Goal: Communication & Community: Connect with others

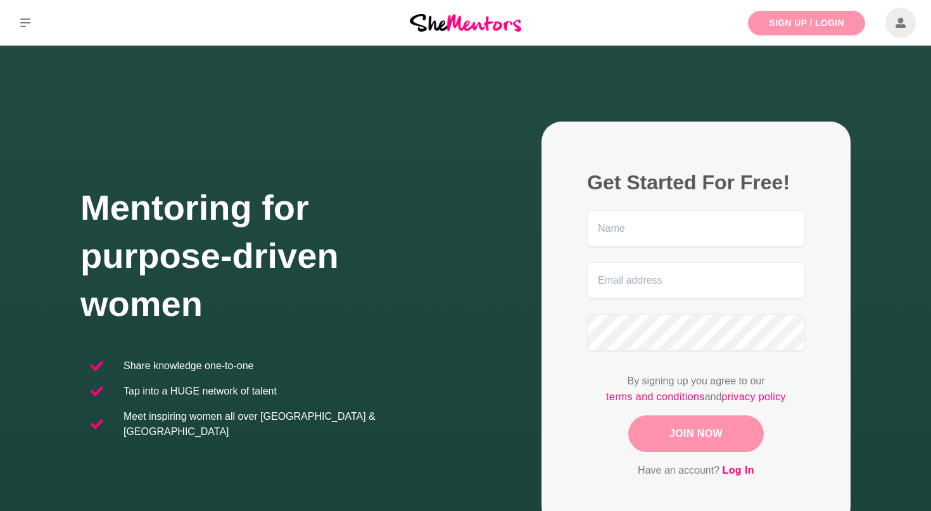
click at [830, 25] on link "Sign Up / Login" at bounding box center [806, 23] width 117 height 25
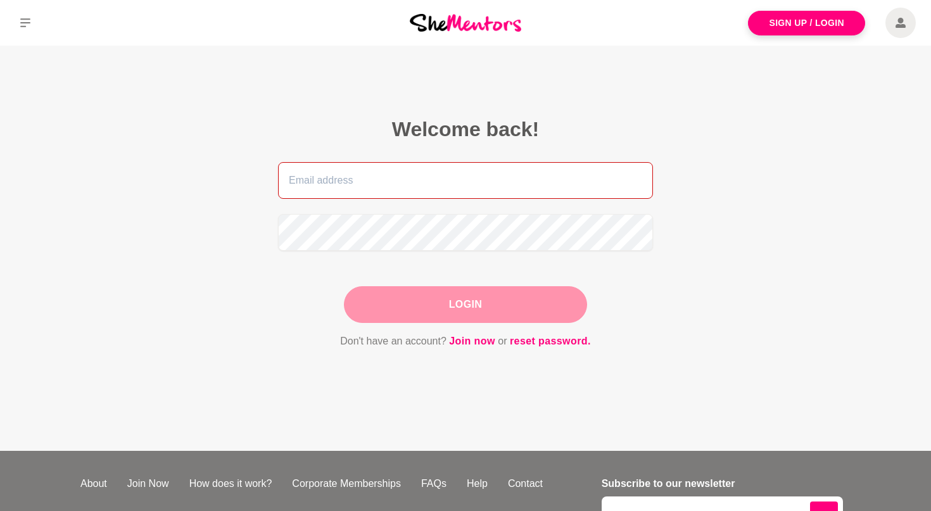
click at [592, 173] on input "email" at bounding box center [465, 180] width 375 height 37
type input "[EMAIL_ADDRESS][DOMAIN_NAME]"
click at [465, 305] on button "Login" at bounding box center [465, 304] width 243 height 37
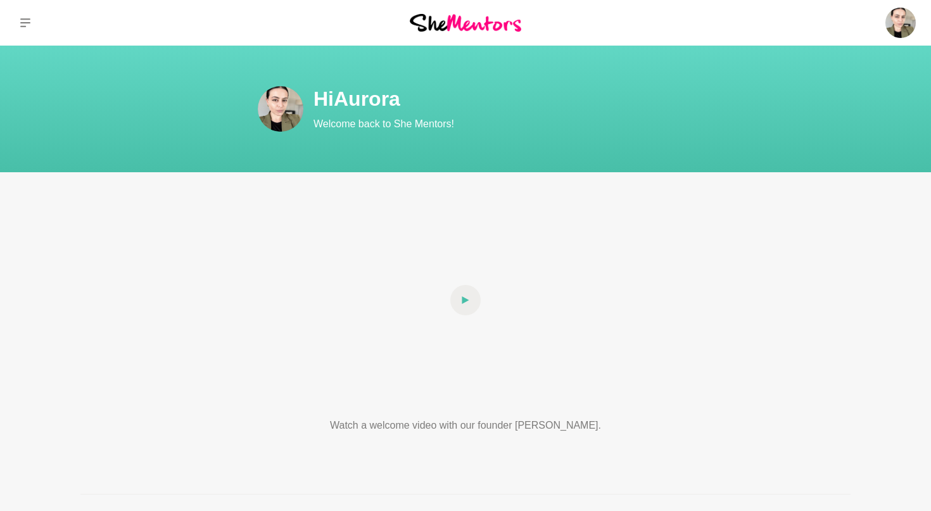
click at [20, 26] on icon at bounding box center [25, 23] width 10 height 10
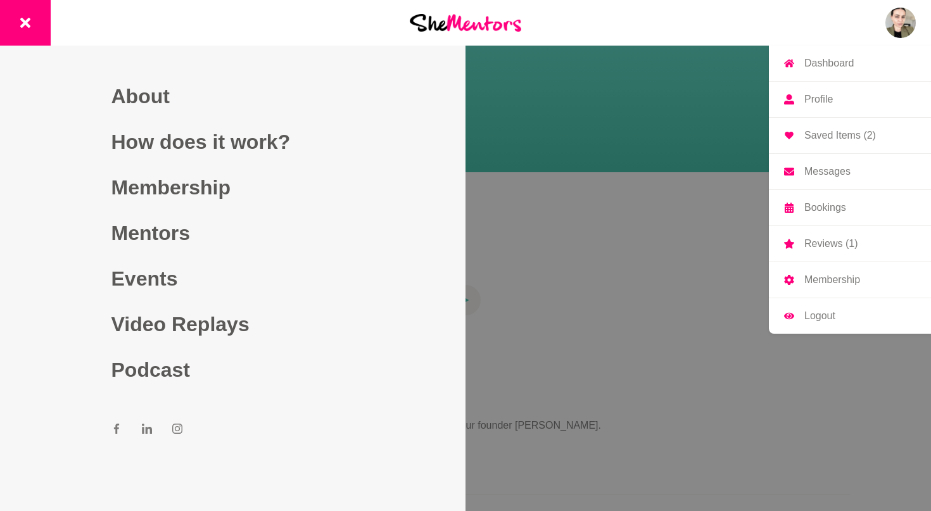
click at [897, 34] on img at bounding box center [900, 23] width 30 height 30
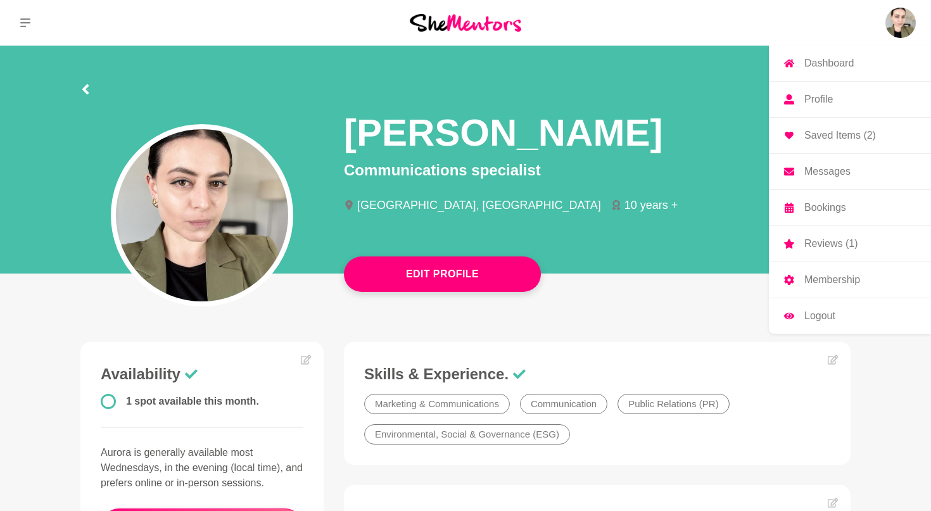
click at [828, 167] on p "Messages" at bounding box center [827, 172] width 46 height 10
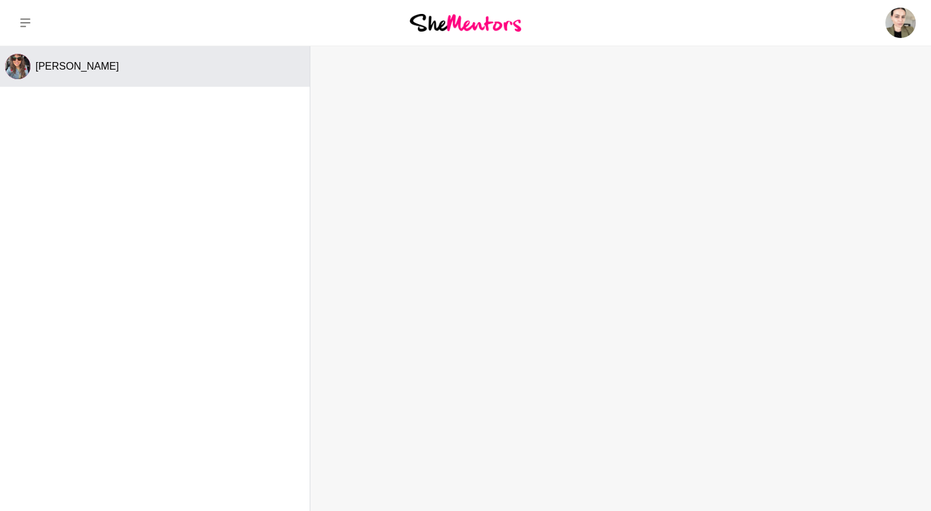
click at [76, 68] on div "[PERSON_NAME]" at bounding box center [169, 66] width 269 height 13
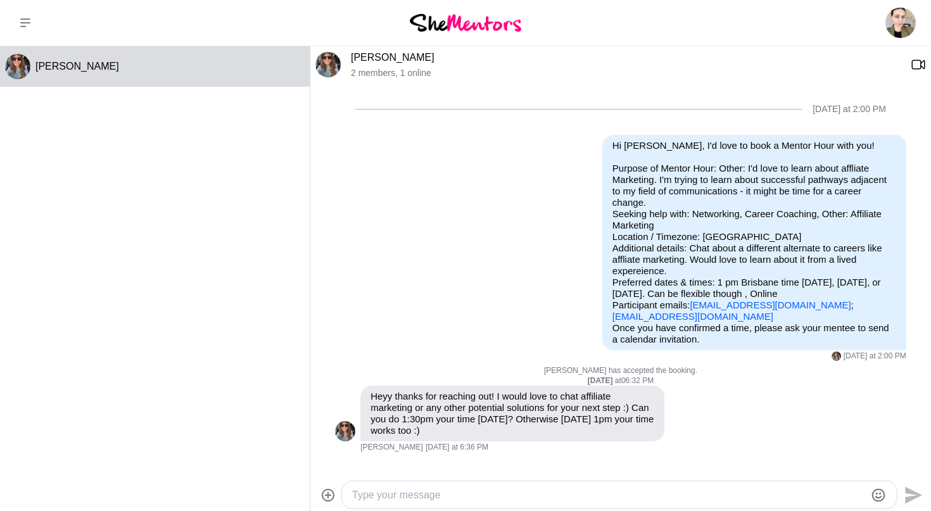
scroll to position [141, 0]
